Goal: Information Seeking & Learning: Learn about a topic

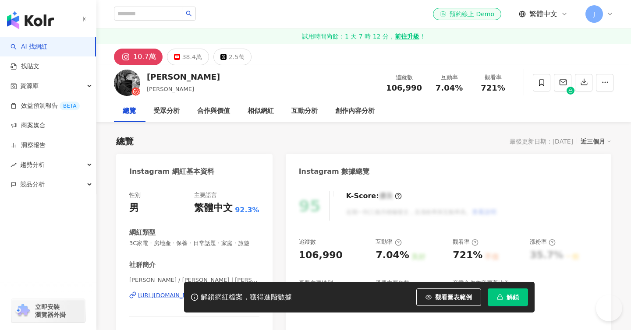
click at [529, 301] on div "解鎖網紅檔案，獲得進階數據 觀看圖表範例 解鎖" at bounding box center [359, 297] width 351 height 31
click at [522, 300] on button "解鎖" at bounding box center [508, 298] width 40 height 18
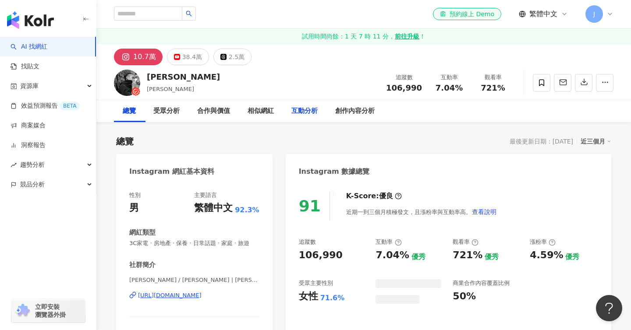
click at [312, 112] on div "互動分析" at bounding box center [304, 111] width 26 height 11
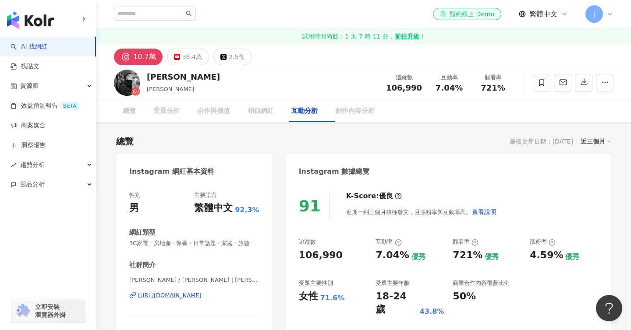
scroll to position [1782, 0]
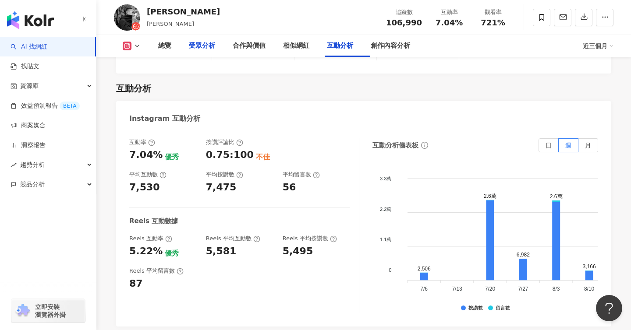
click at [205, 43] on div "受眾分析" at bounding box center [202, 46] width 26 height 11
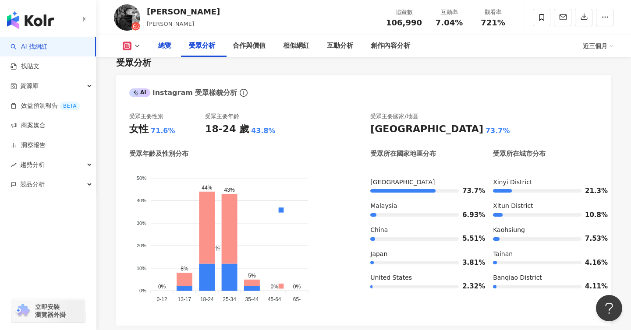
click at [162, 49] on div "總覽" at bounding box center [164, 46] width 13 height 11
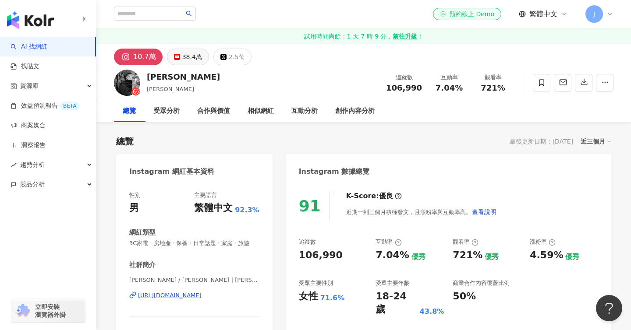
click at [191, 51] on div "38.4萬" at bounding box center [192, 57] width 20 height 12
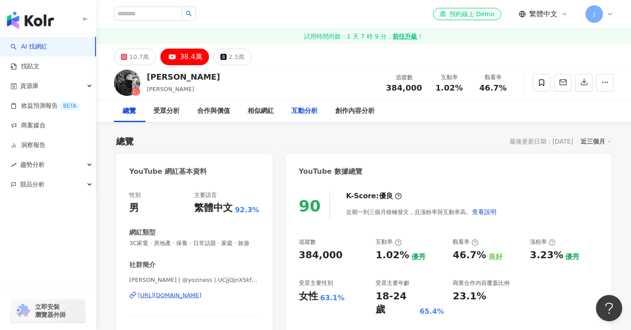
click at [318, 110] on div "互動分析" at bounding box center [304, 111] width 26 height 11
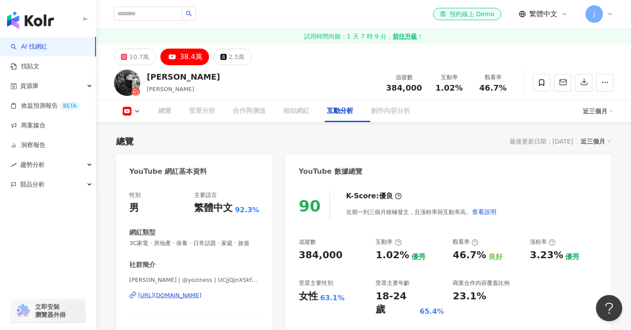
scroll to position [1455, 0]
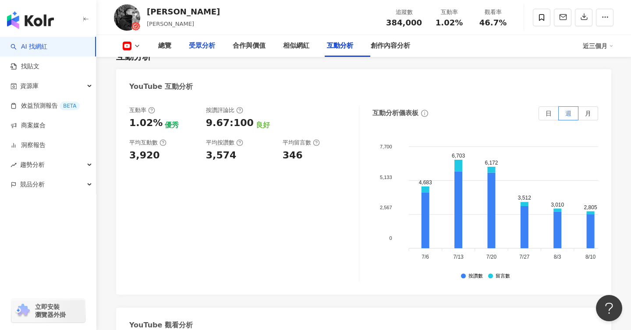
click at [201, 41] on div "受眾分析" at bounding box center [202, 46] width 26 height 11
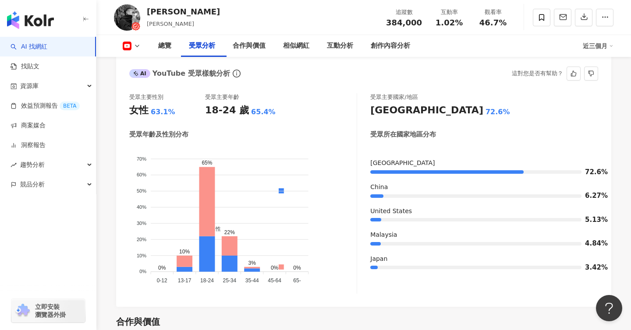
click at [320, 85] on div "AI YouTube 受眾樣貌分析 這對您是否有幫助？" at bounding box center [363, 70] width 495 height 28
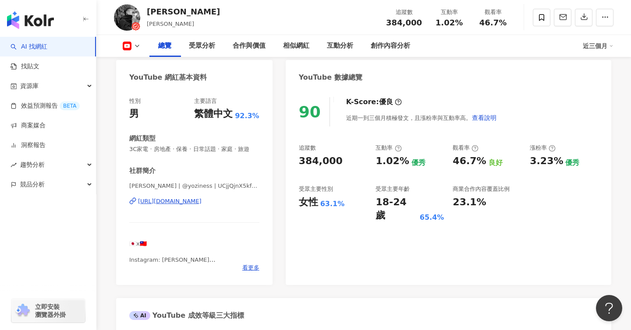
scroll to position [0, 0]
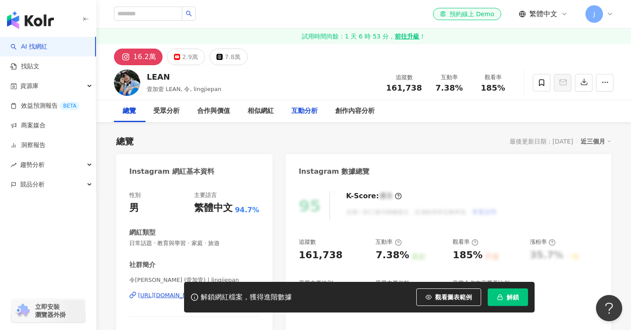
click at [315, 114] on div "互動分析" at bounding box center [304, 111] width 26 height 11
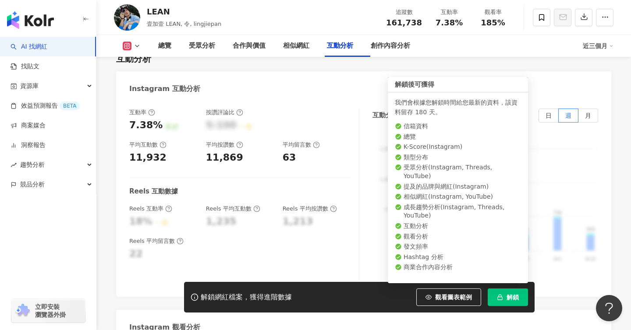
click at [500, 302] on button "解鎖" at bounding box center [508, 298] width 40 height 18
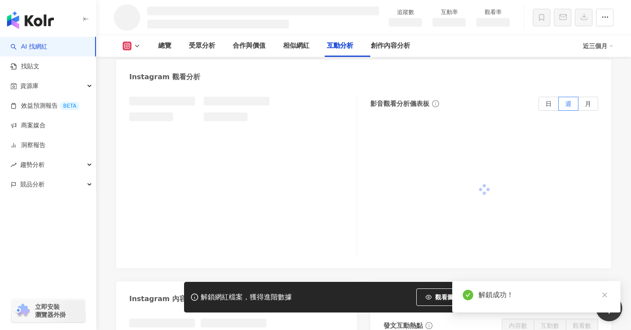
scroll to position [1504, 0]
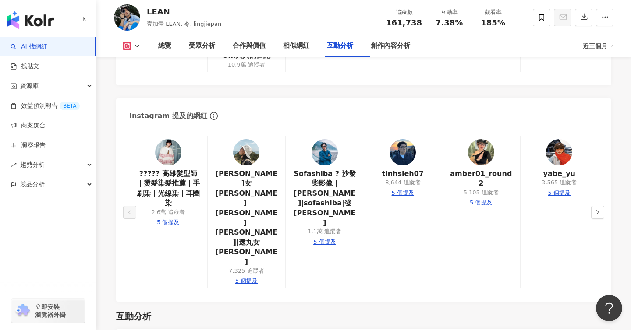
scroll to position [1782, 0]
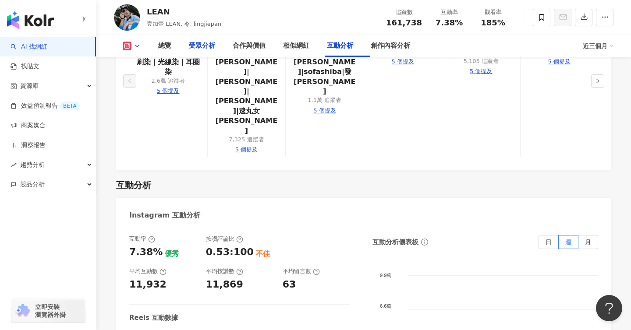
click at [197, 46] on div "受眾分析" at bounding box center [202, 46] width 26 height 11
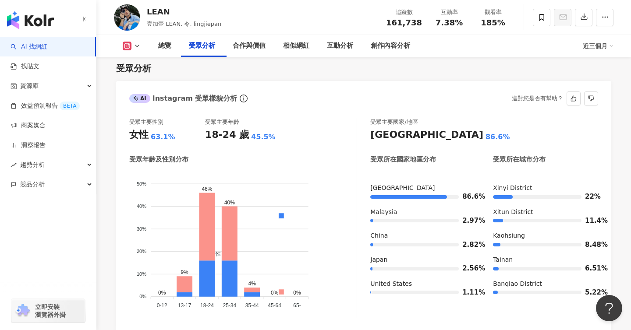
click at [294, 208] on foreignobject "男性 女性" at bounding box center [242, 241] width 227 height 141
click at [164, 48] on div "總覽" at bounding box center [164, 46] width 13 height 11
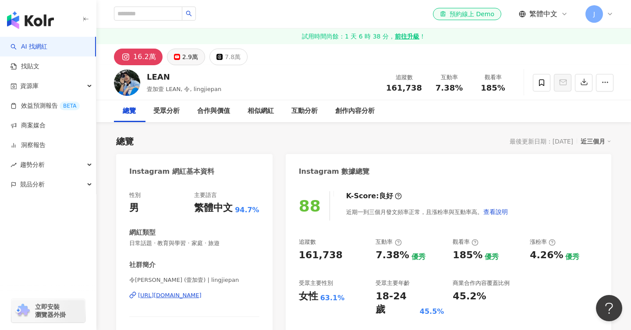
click at [186, 57] on div "2.9萬" at bounding box center [190, 57] width 16 height 12
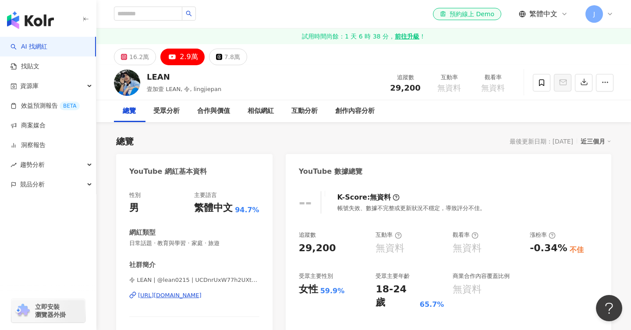
click at [202, 300] on div "https://www.youtube.com/channel/UCDnrUxW77h2UXthtjGx_x1g" at bounding box center [170, 296] width 64 height 8
click at [299, 104] on div "互動分析" at bounding box center [305, 111] width 44 height 22
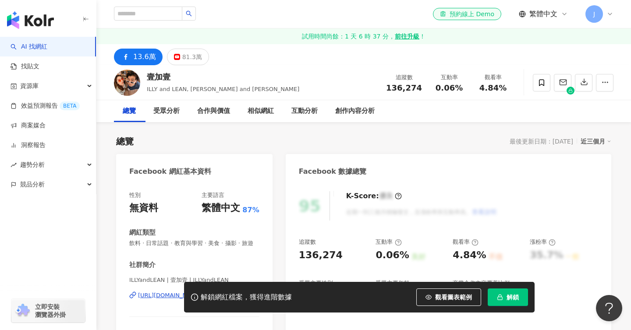
click at [189, 55] on div "81.3萬" at bounding box center [192, 57] width 20 height 12
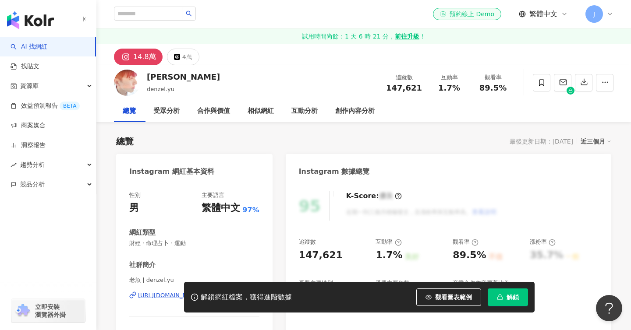
click at [492, 298] on button "解鎖" at bounding box center [508, 298] width 40 height 18
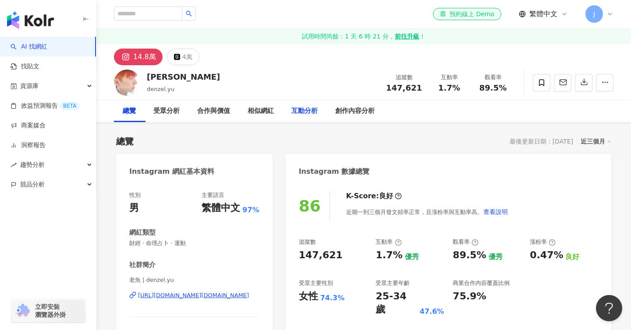
click at [318, 108] on div "互動分析" at bounding box center [304, 111] width 26 height 11
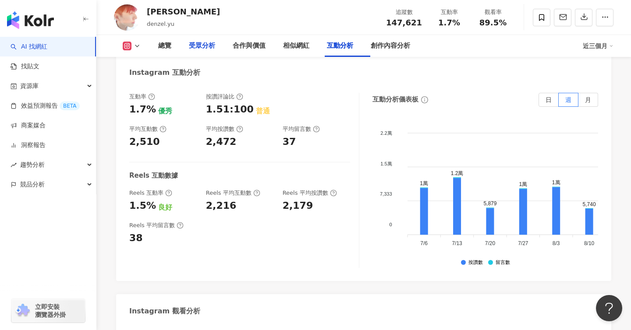
click at [208, 43] on div "受眾分析" at bounding box center [202, 46] width 26 height 11
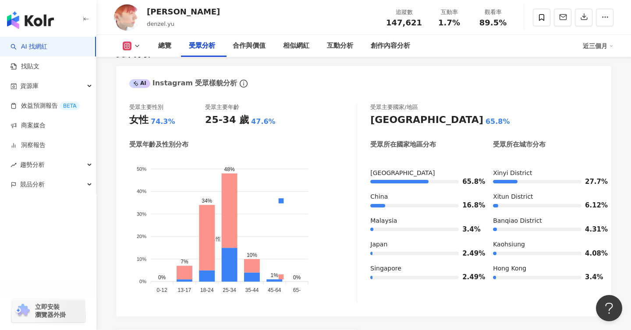
click at [274, 127] on div "25-34 歲 47.6%" at bounding box center [243, 121] width 76 height 14
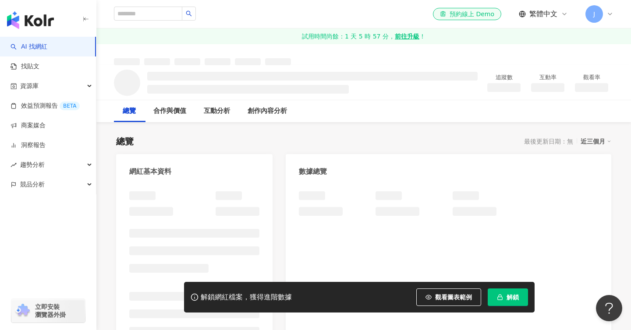
click at [501, 296] on icon "button" at bounding box center [500, 297] width 6 height 6
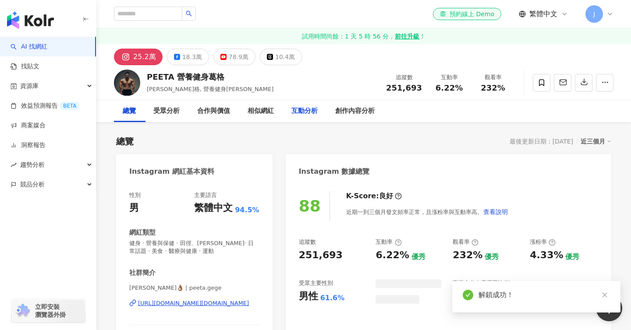
click at [318, 113] on div "互動分析" at bounding box center [304, 111] width 26 height 11
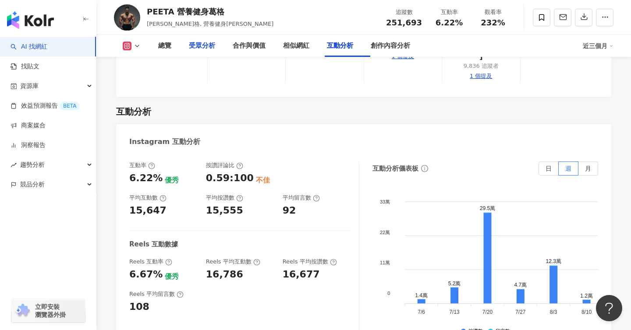
click at [202, 50] on div "受眾分析" at bounding box center [202, 46] width 26 height 11
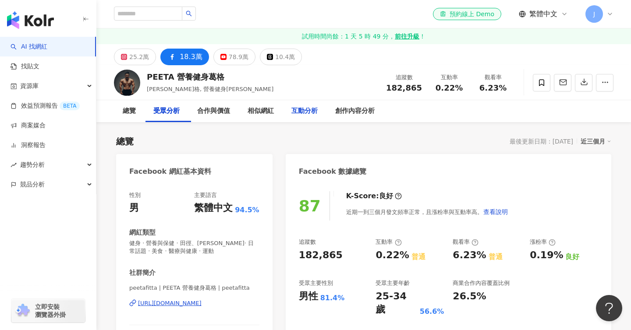
click at [305, 116] on div "互動分析" at bounding box center [304, 111] width 26 height 11
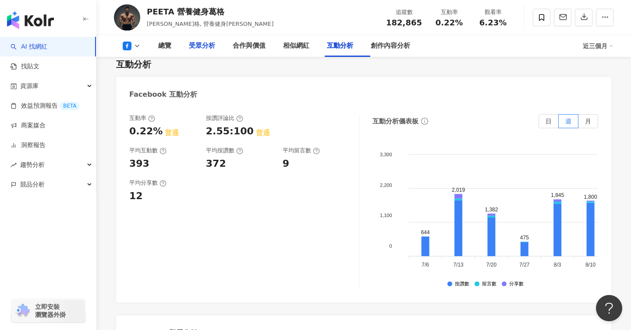
click at [202, 41] on div "受眾分析" at bounding box center [202, 46] width 26 height 11
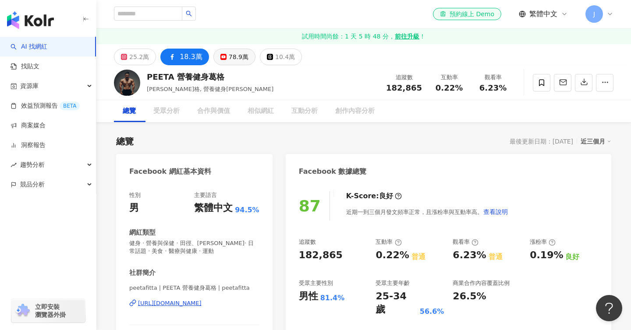
click at [222, 60] on icon at bounding box center [223, 57] width 6 height 6
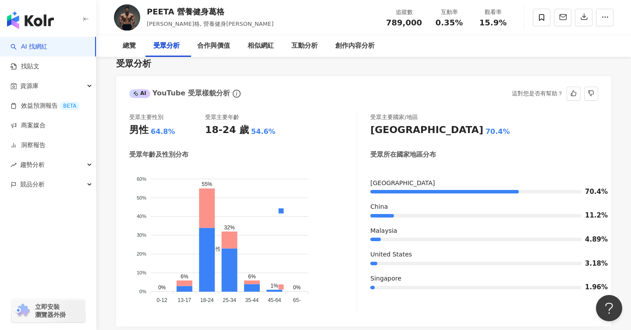
scroll to position [14, 0]
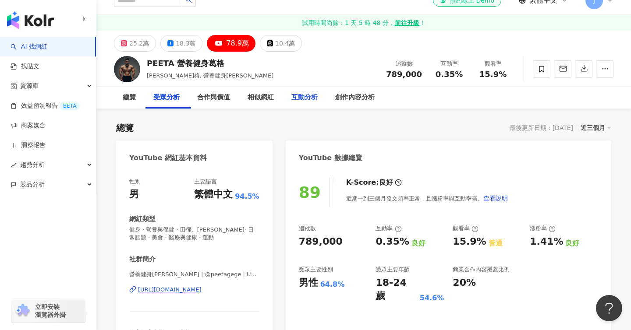
click at [318, 97] on div "互動分析" at bounding box center [304, 97] width 26 height 11
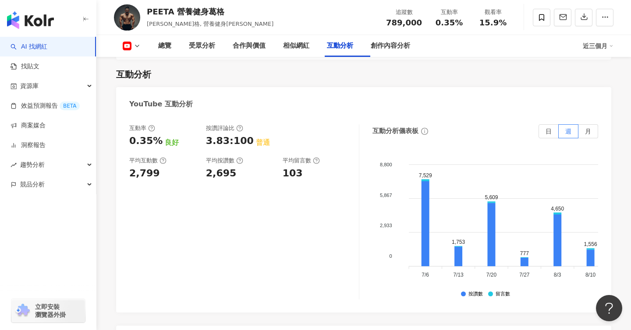
click at [338, 187] on div "互動率 0.35% 良好 按讚評論比 3.83:100 普通 平均互動數 2,799 平均按讚數 2,695 平均留言數 103" at bounding box center [244, 211] width 230 height 175
